Goal: Task Accomplishment & Management: Manage account settings

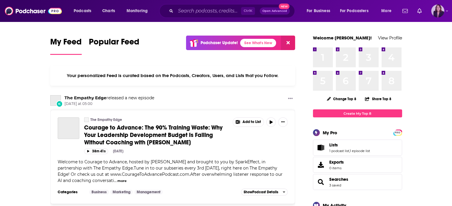
click at [435, 13] on img "Logged in as KMPRCKelly" at bounding box center [437, 10] width 13 height 13
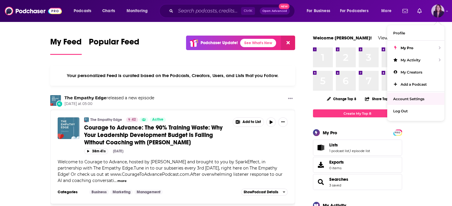
click at [414, 100] on span "Account Settings" at bounding box center [408, 99] width 31 height 4
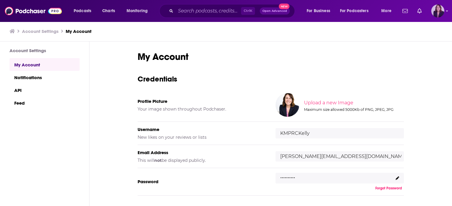
click at [441, 11] on img "Logged in as KMPRCKelly" at bounding box center [437, 10] width 13 height 13
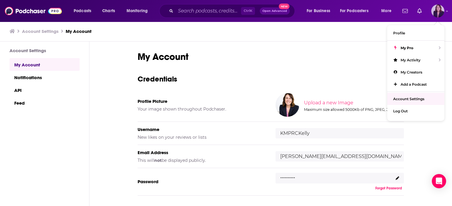
click at [411, 100] on span "Account Settings" at bounding box center [408, 99] width 31 height 4
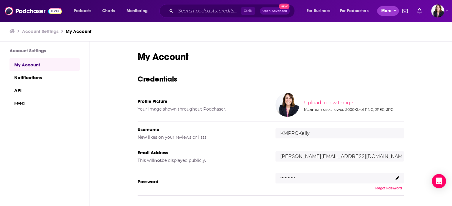
click at [385, 12] on span "More" at bounding box center [386, 11] width 10 height 8
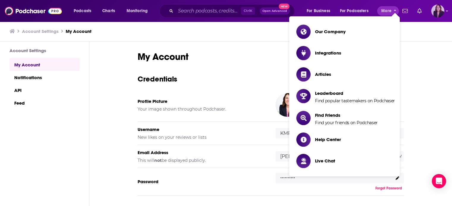
click at [436, 12] on img "Logged in as KMPRCKelly" at bounding box center [437, 10] width 13 height 13
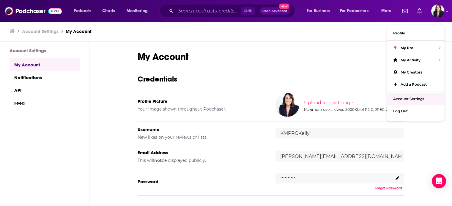
click at [286, 54] on h1 "My Account" at bounding box center [271, 57] width 266 height 12
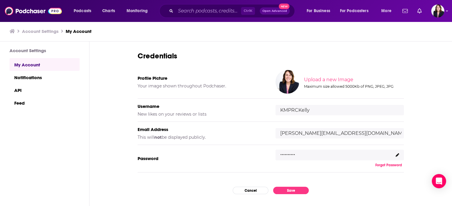
scroll to position [56, 0]
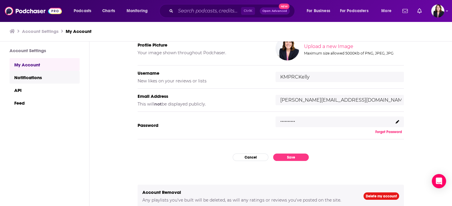
click at [33, 76] on link "Notifications" at bounding box center [45, 77] width 70 height 13
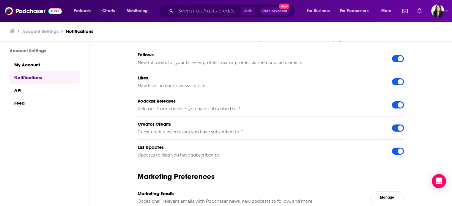
scroll to position [57, 0]
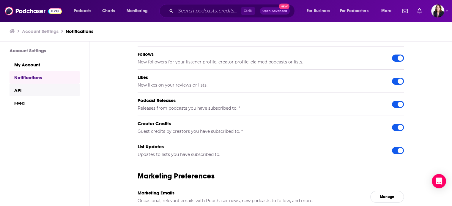
click at [34, 89] on link "API" at bounding box center [45, 90] width 70 height 13
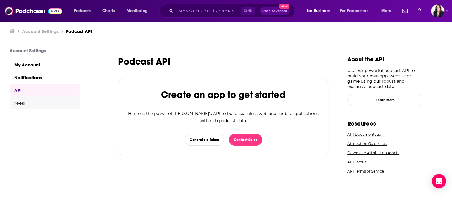
click at [34, 104] on link "Feed" at bounding box center [45, 103] width 70 height 13
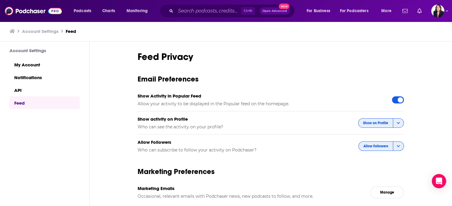
click at [46, 32] on h3 "Account Settings" at bounding box center [40, 32] width 37 height 6
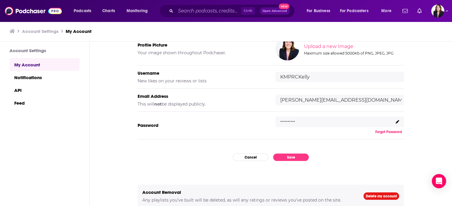
click at [13, 32] on icon at bounding box center [12, 31] width 5 height 4
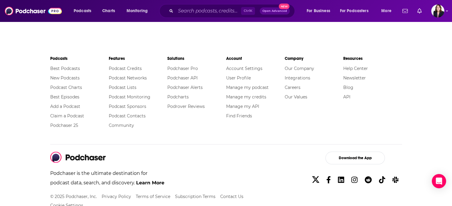
scroll to position [1202, 0]
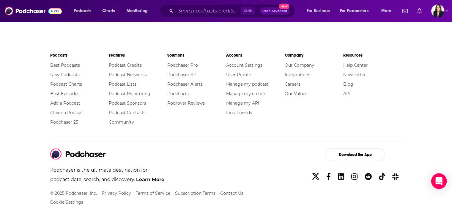
click at [436, 183] on icon "Open Intercom Messenger" at bounding box center [439, 182] width 8 height 8
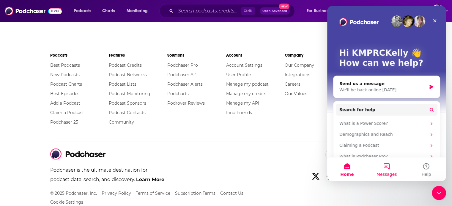
scroll to position [0, 0]
click at [388, 166] on button "2 Messages" at bounding box center [387, 170] width 40 height 24
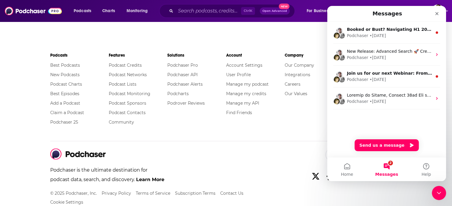
click at [281, 149] on div "Podchaser is the ultimate destination for podcast data, search, and discovery. …" at bounding box center [226, 169] width 352 height 41
click at [435, 12] on icon "Close" at bounding box center [436, 13] width 5 height 5
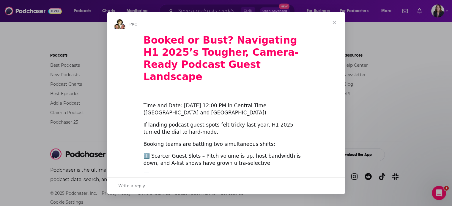
click at [331, 21] on span "Close" at bounding box center [334, 22] width 21 height 21
